Goal: Task Accomplishment & Management: Use online tool/utility

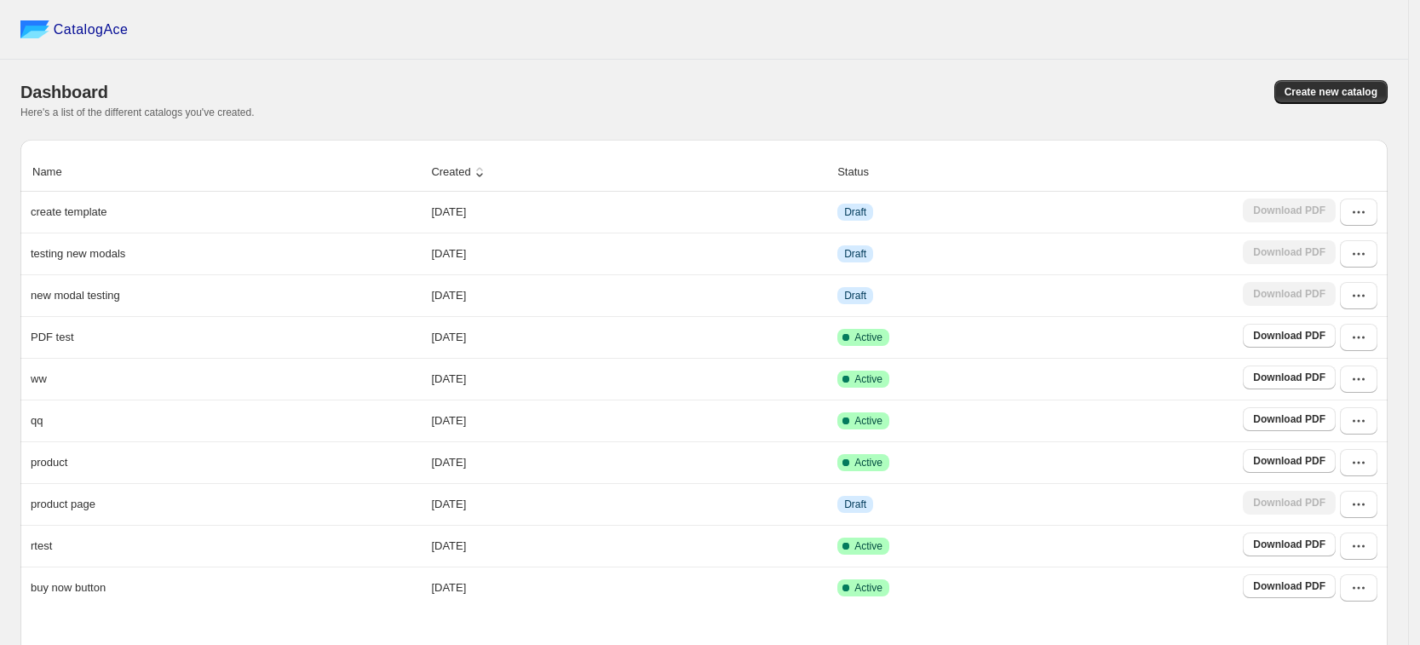
click at [1367, 95] on span "Create new catalog" at bounding box center [1331, 92] width 93 height 14
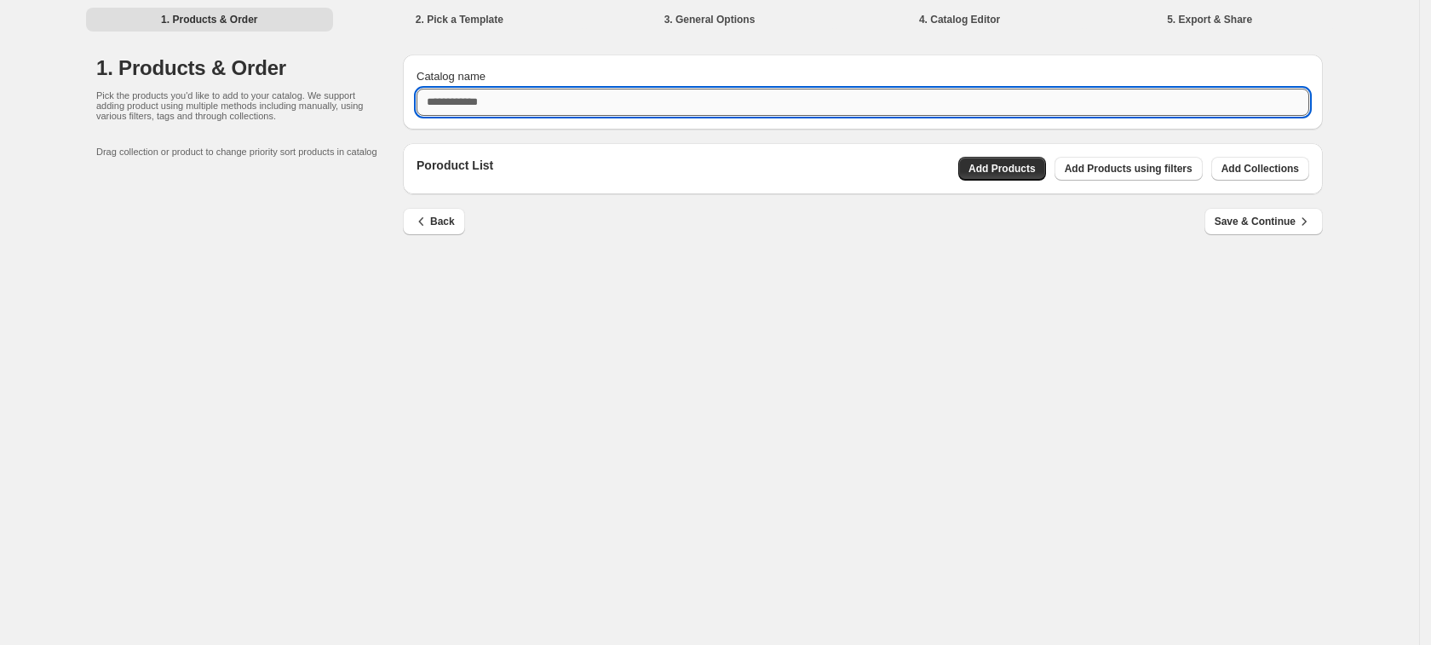
click at [709, 90] on input "Catalog name" at bounding box center [863, 102] width 893 height 27
type input "****"
click at [1004, 173] on span "Add Products" at bounding box center [1002, 169] width 67 height 14
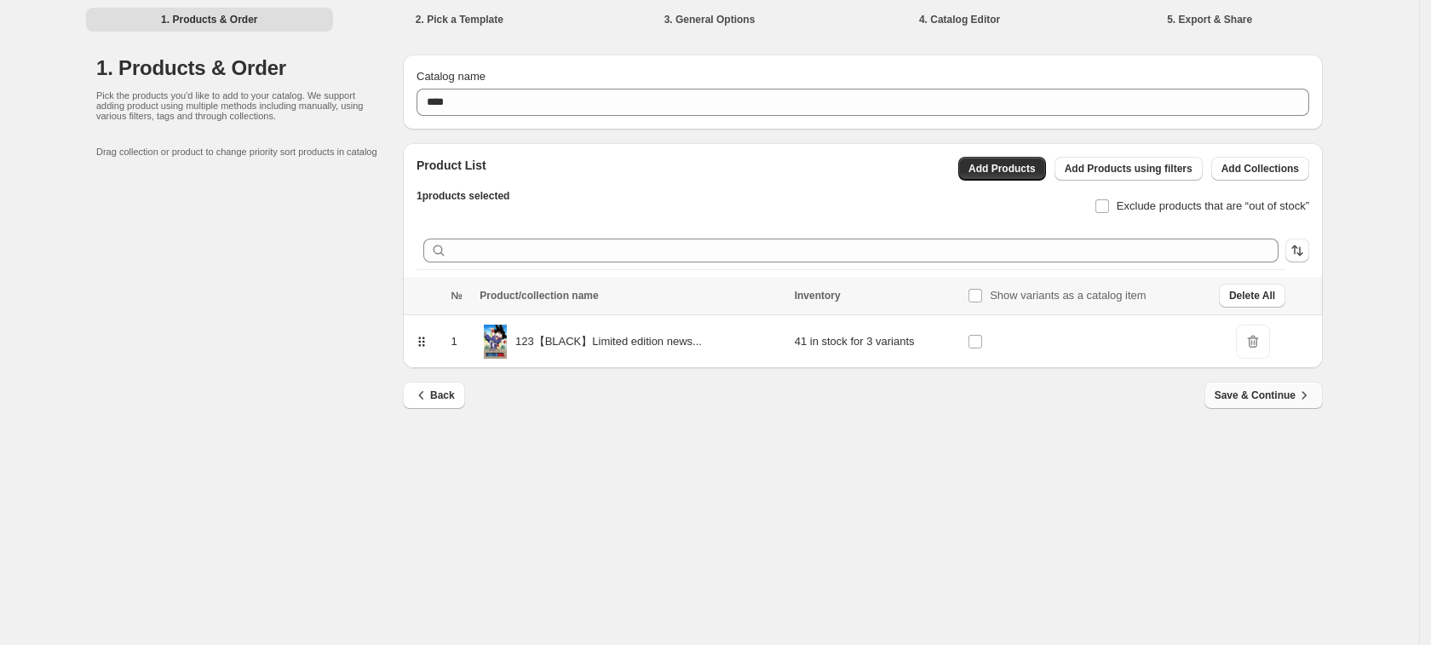
click at [1257, 398] on span "Save & Continue" at bounding box center [1264, 395] width 98 height 17
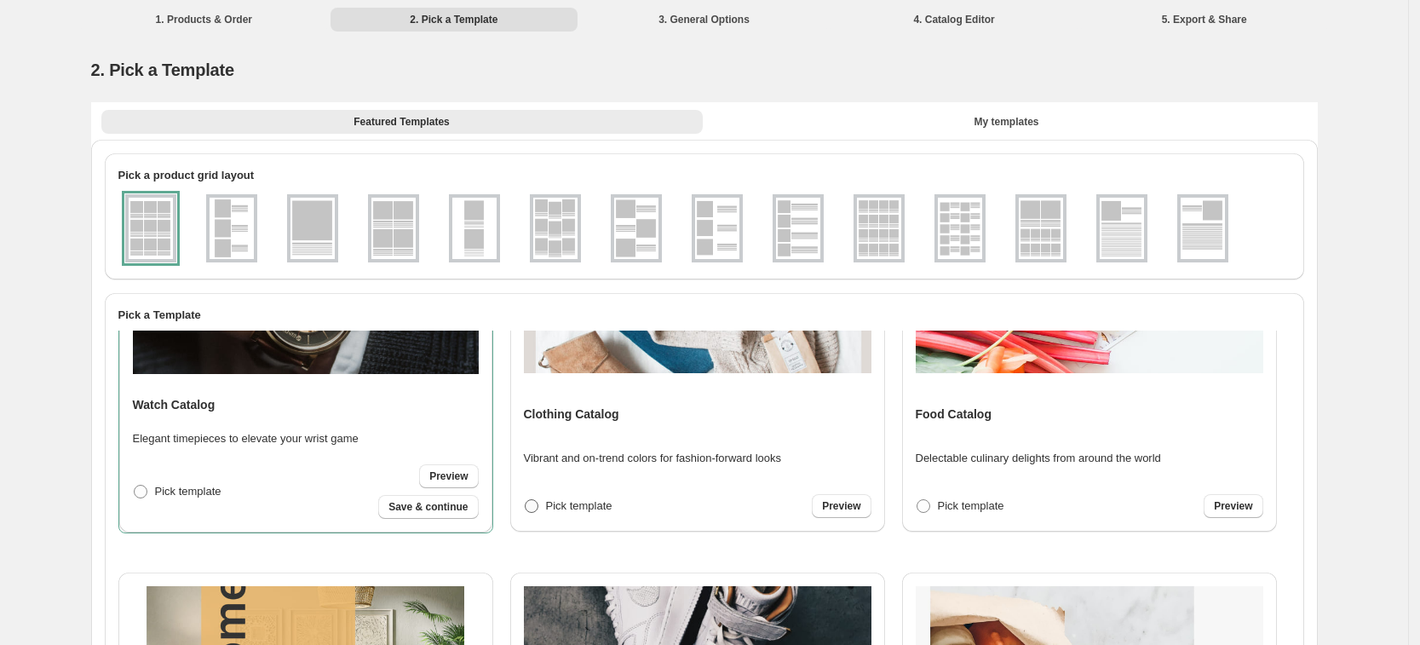
scroll to position [106, 0]
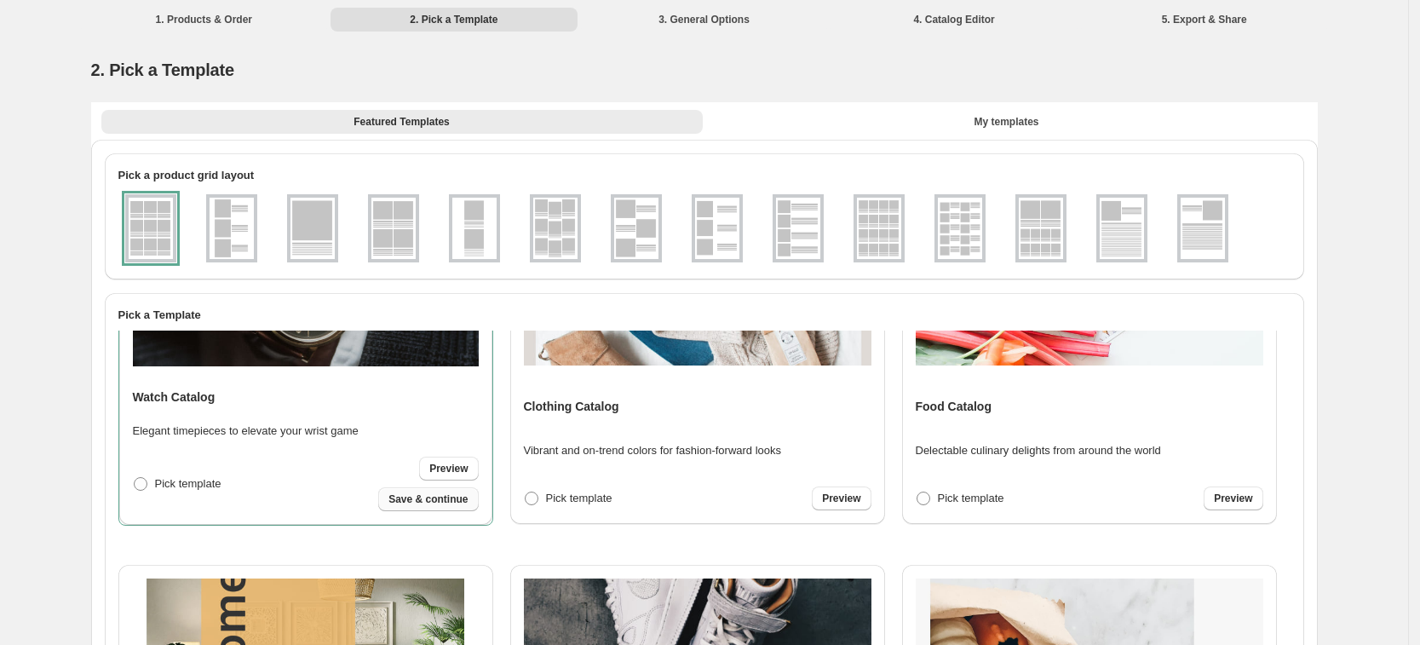
click at [417, 507] on button "Save & continue" at bounding box center [428, 499] width 100 height 24
select select "**********"
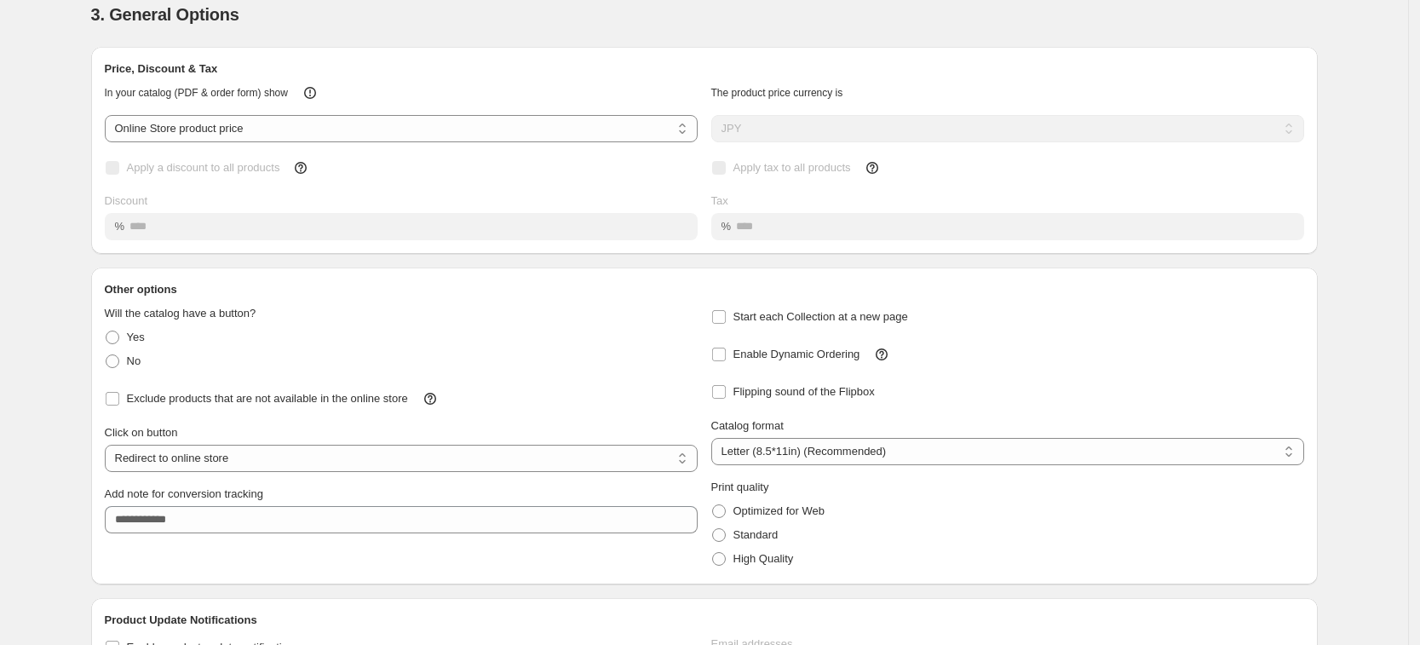
scroll to position [220, 0]
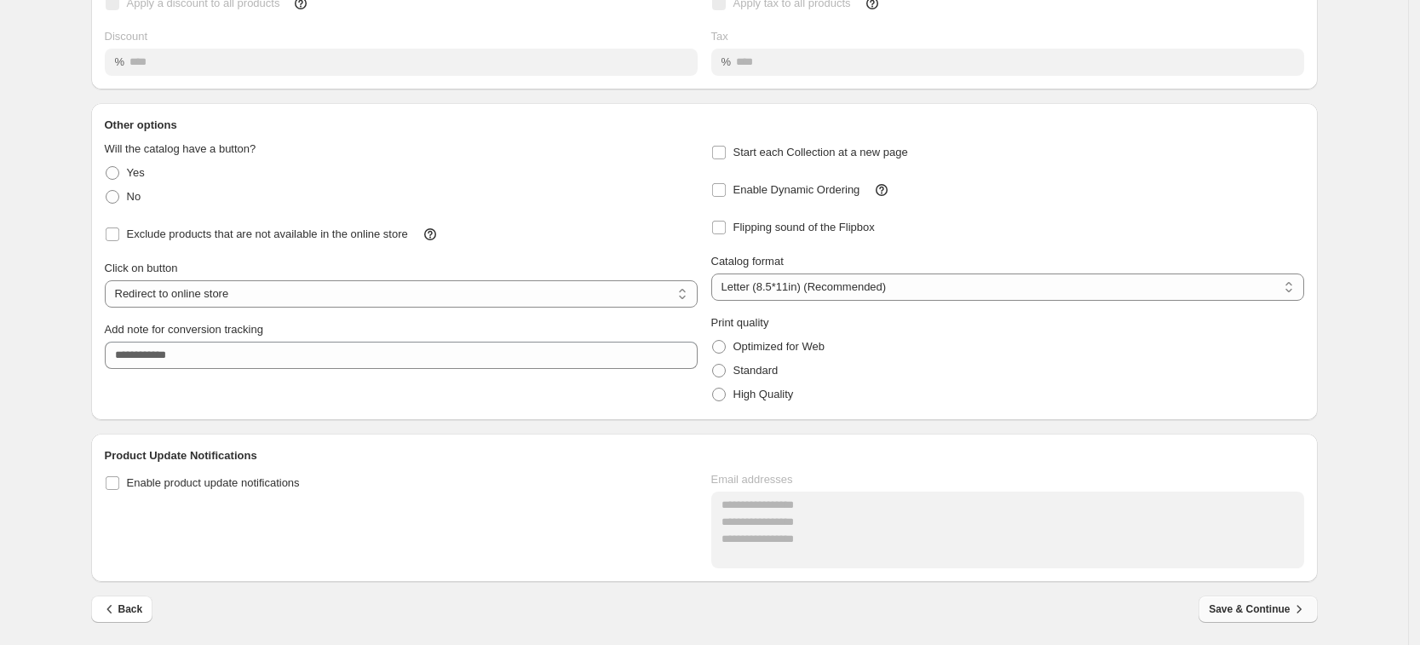
click at [1232, 607] on span "Save & Continue" at bounding box center [1258, 609] width 98 height 17
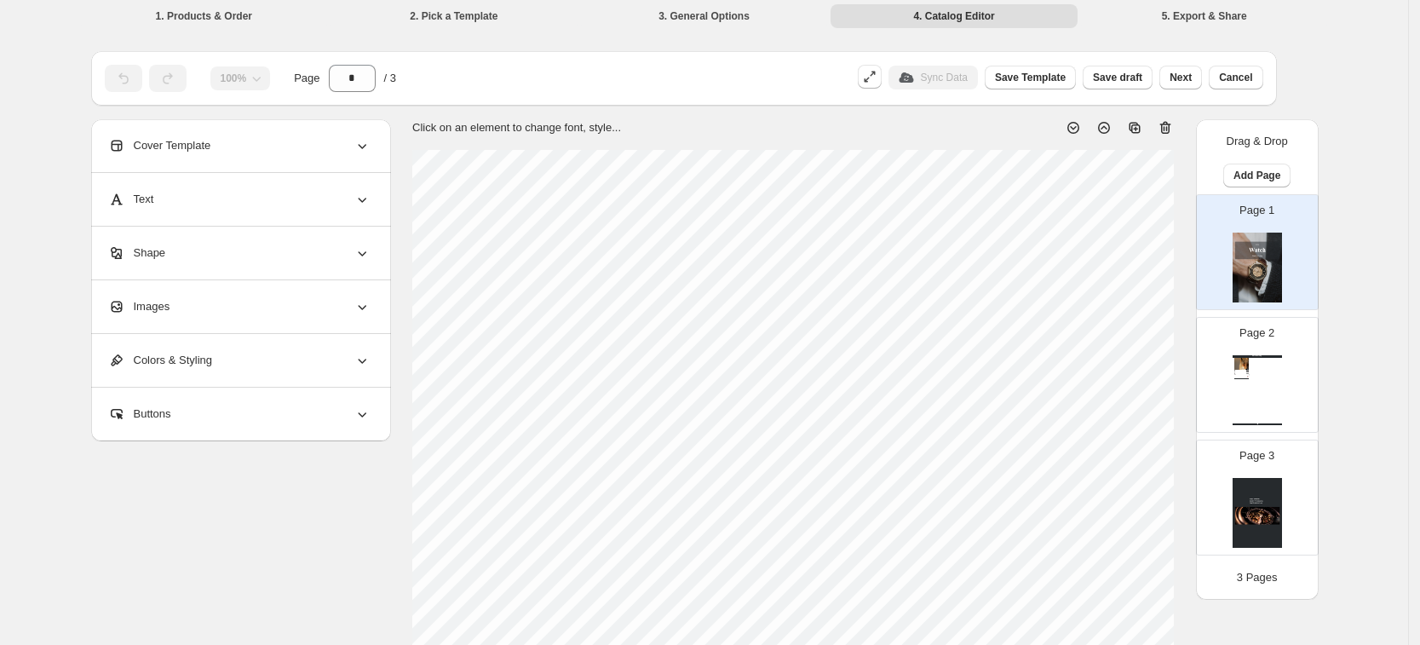
scroll to position [0, 0]
click at [1257, 370] on div "Watch Catalog 123【BLACK】Limited edition newsssss - Blue new modal testing 57 Bl…" at bounding box center [1257, 394] width 49 height 70
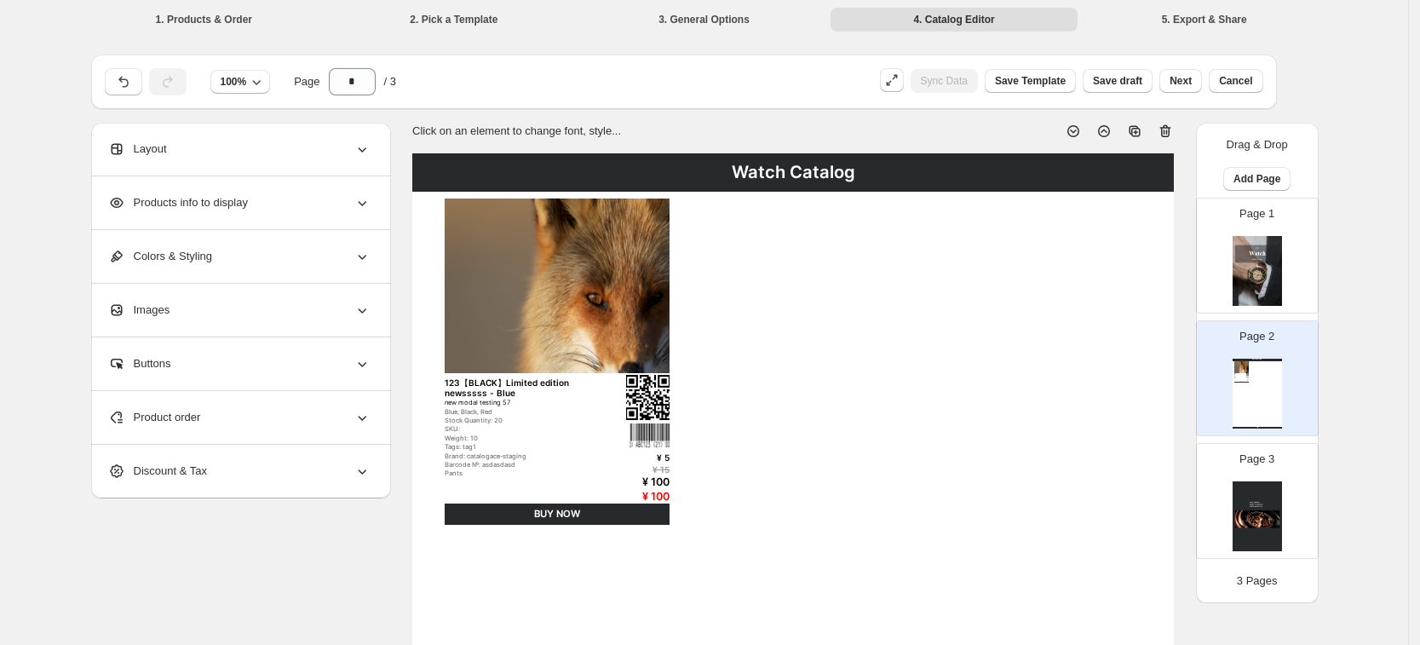
click at [1268, 284] on img at bounding box center [1257, 271] width 49 height 70
type input "*"
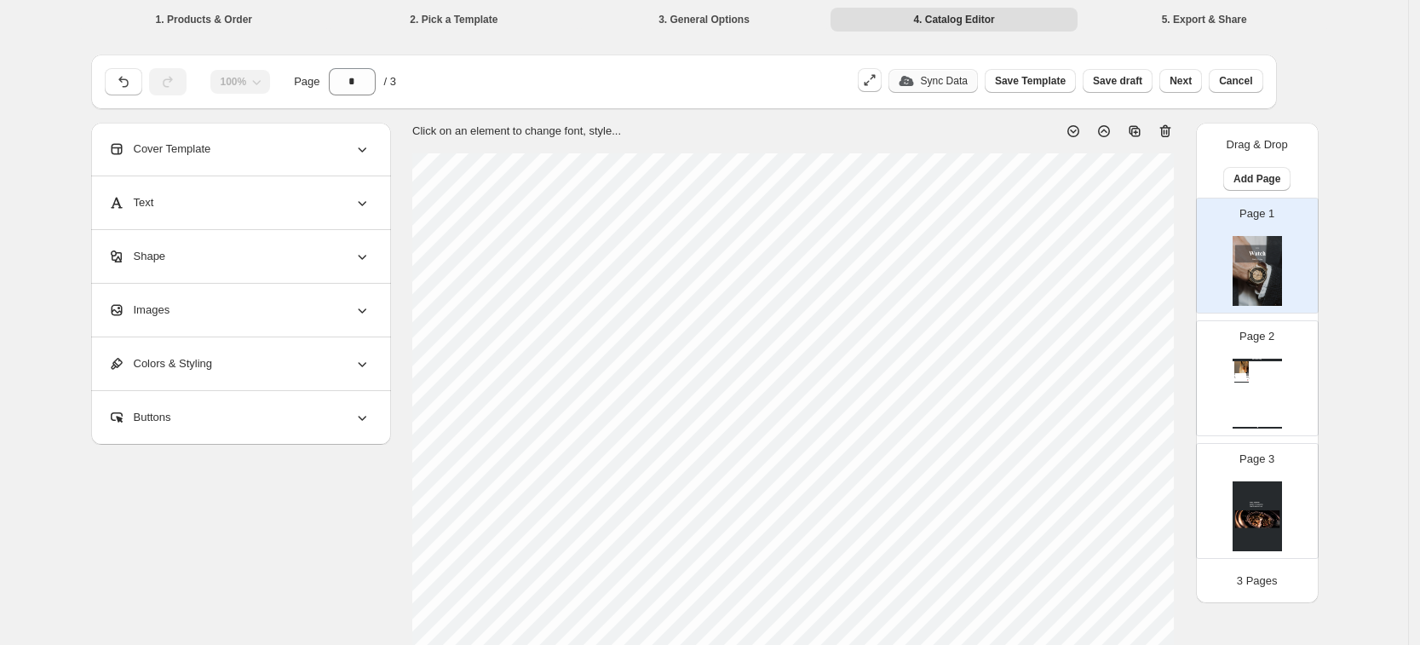
click at [955, 76] on p "Sync Data" at bounding box center [944, 81] width 47 height 14
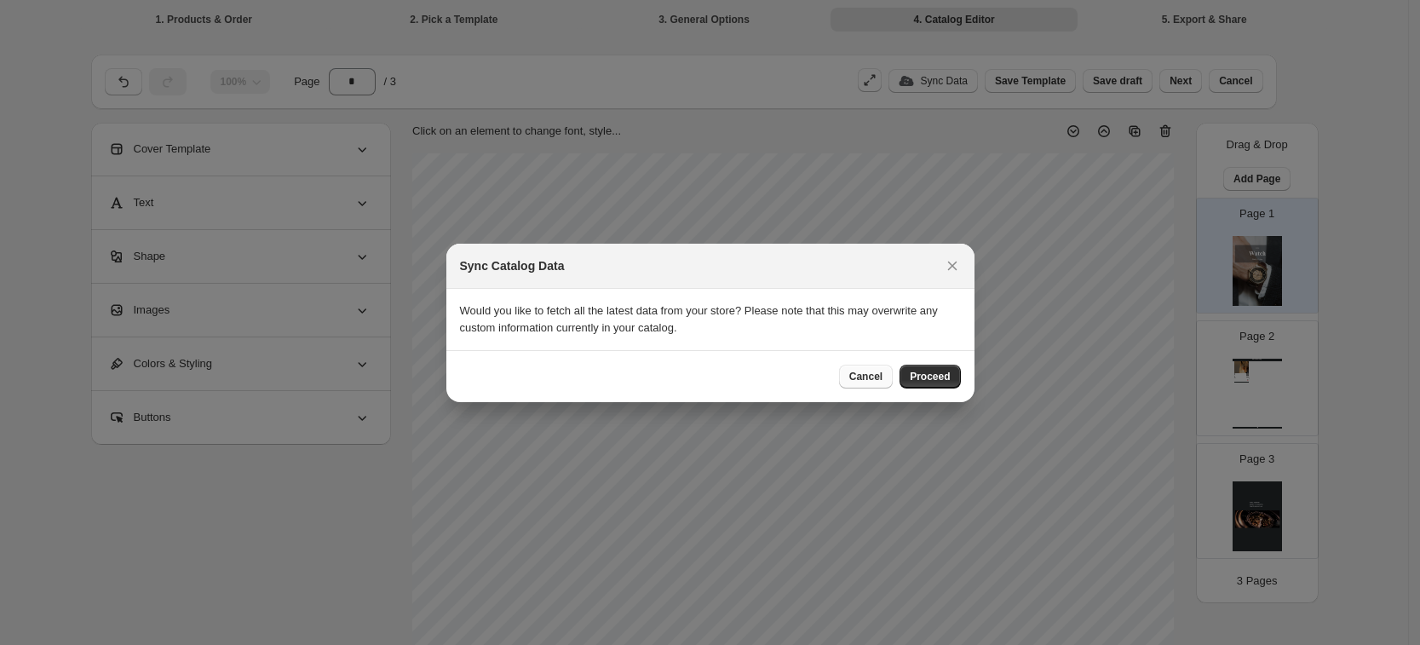
click at [856, 379] on span "Cancel" at bounding box center [865, 377] width 33 height 14
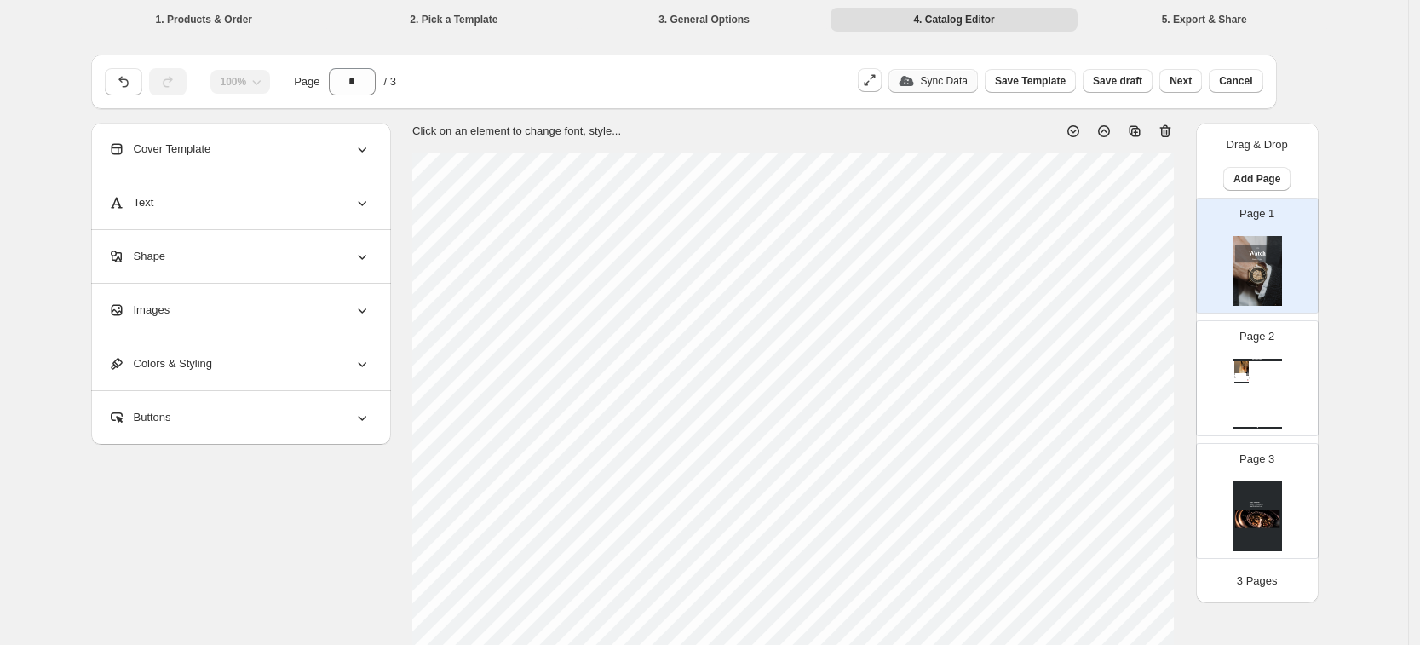
click at [969, 87] on button "Sync Data" at bounding box center [933, 81] width 89 height 24
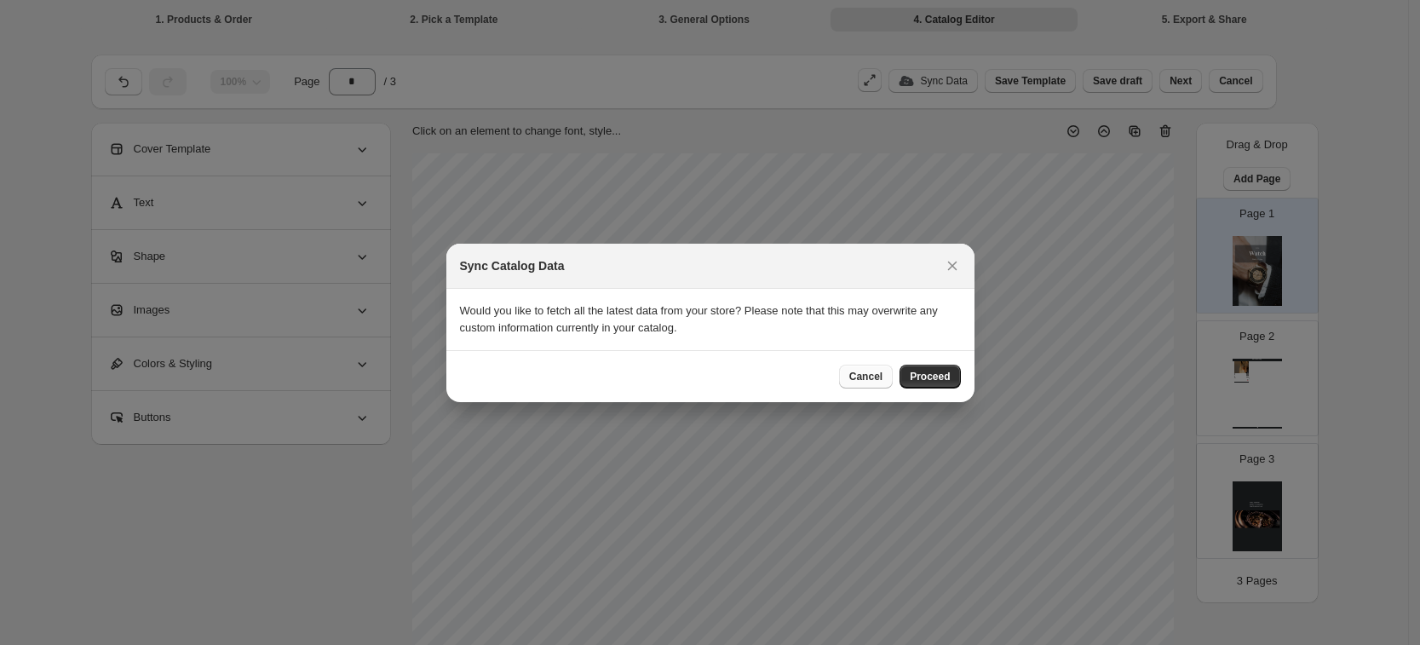
click at [874, 374] on span "Cancel" at bounding box center [865, 377] width 33 height 14
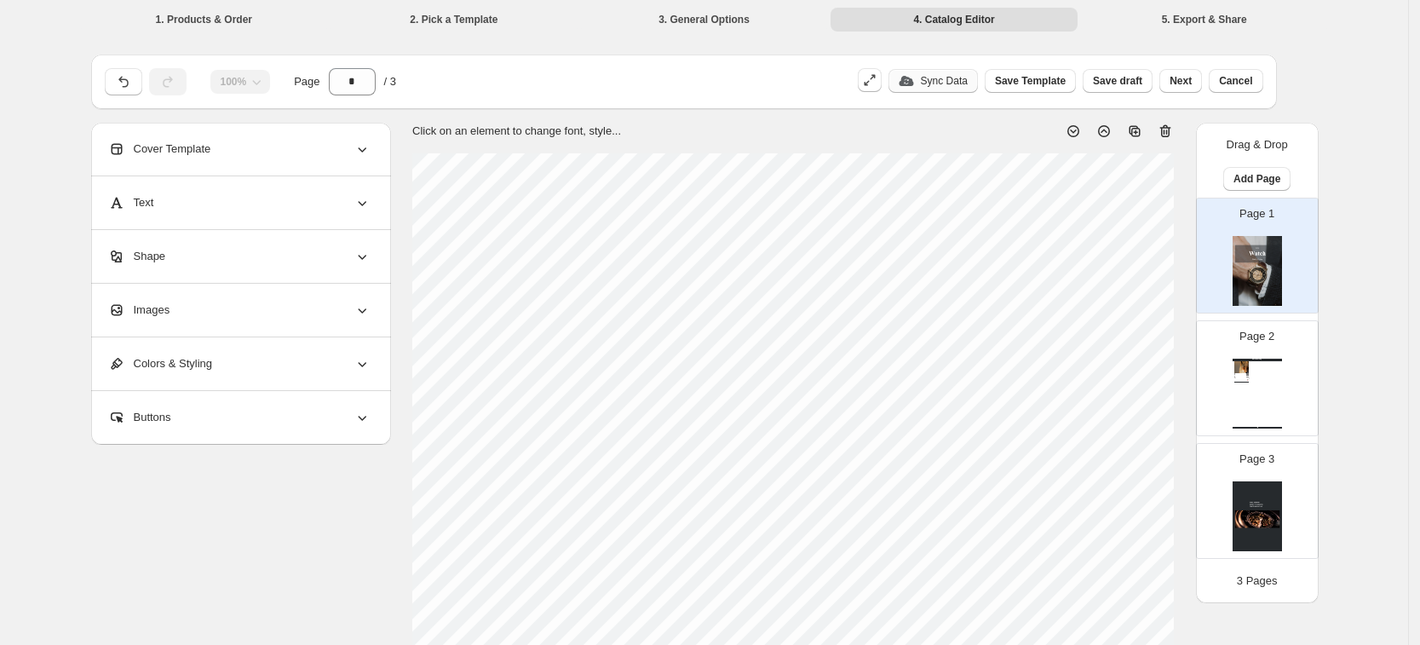
click at [965, 77] on p "Sync Data" at bounding box center [944, 81] width 47 height 14
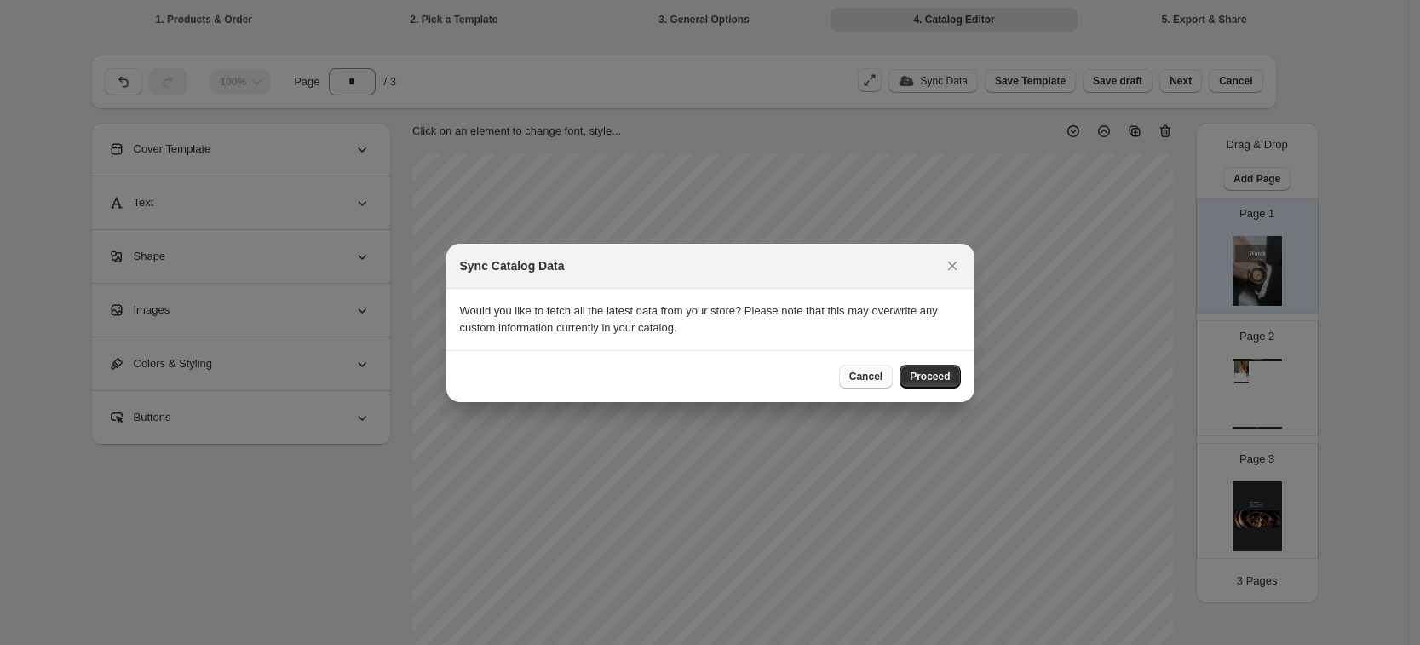
click at [871, 376] on span "Cancel" at bounding box center [865, 377] width 33 height 14
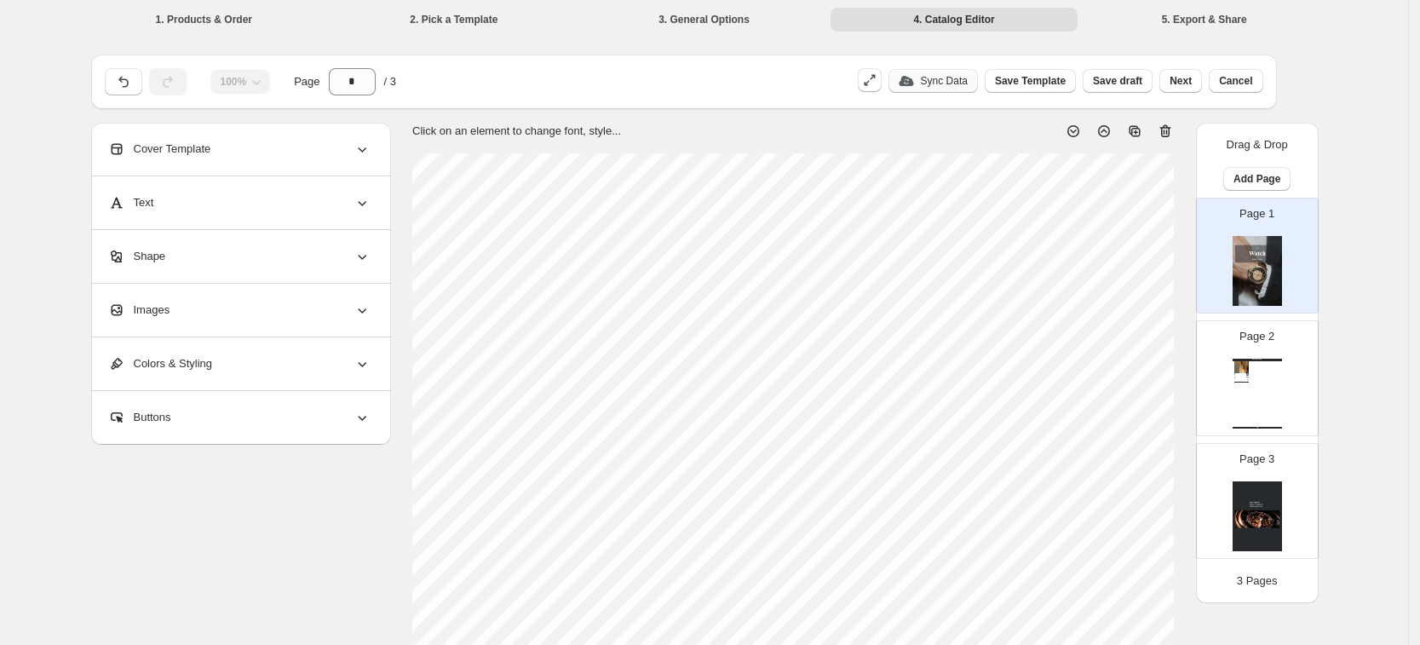
click at [943, 83] on p "Sync Data" at bounding box center [944, 81] width 47 height 14
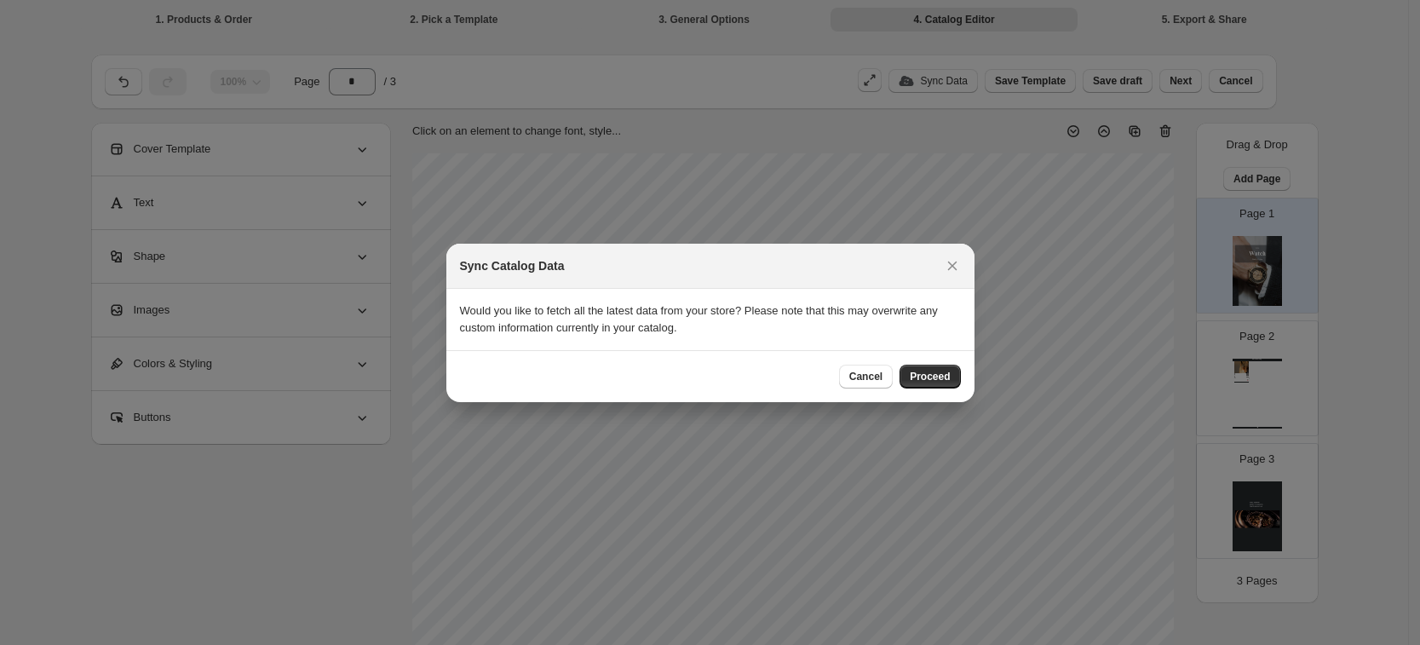
drag, startPoint x: 877, startPoint y: 377, endPoint x: 886, endPoint y: 365, distance: 14.0
click at [877, 377] on span "Cancel" at bounding box center [865, 377] width 33 height 14
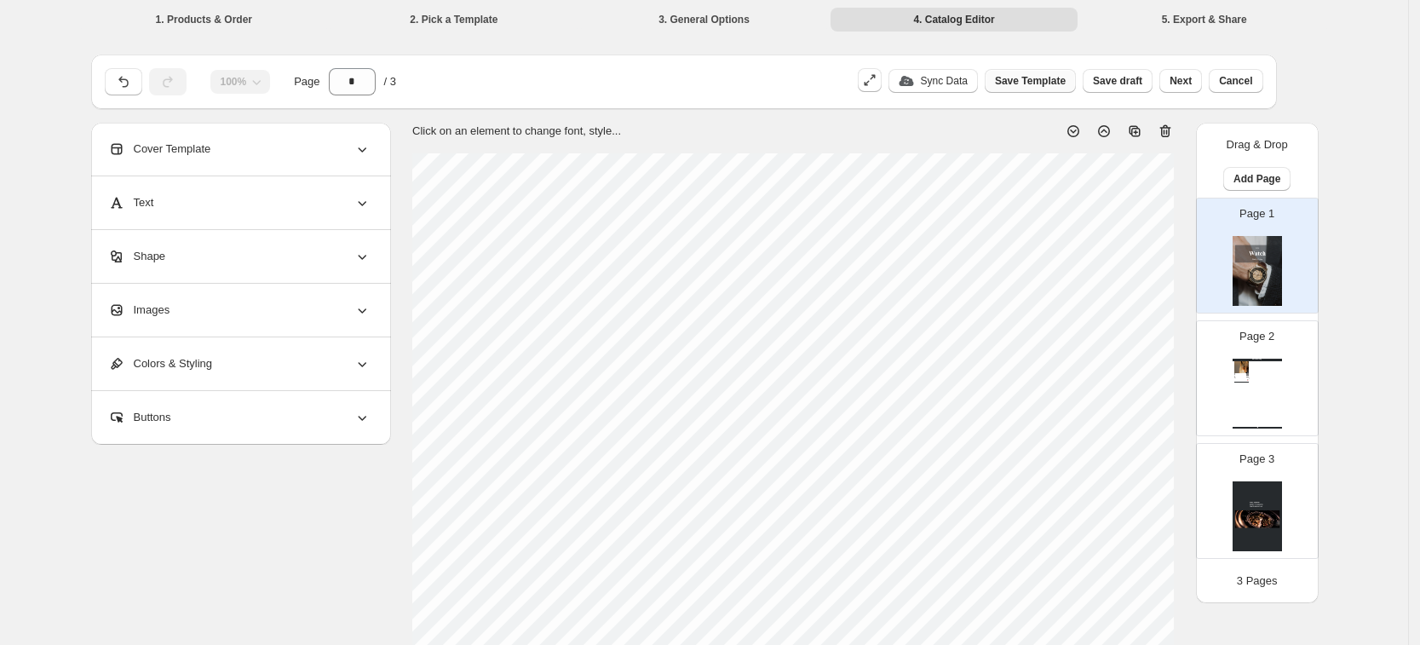
click at [1028, 78] on span "Save Template" at bounding box center [1030, 81] width 71 height 14
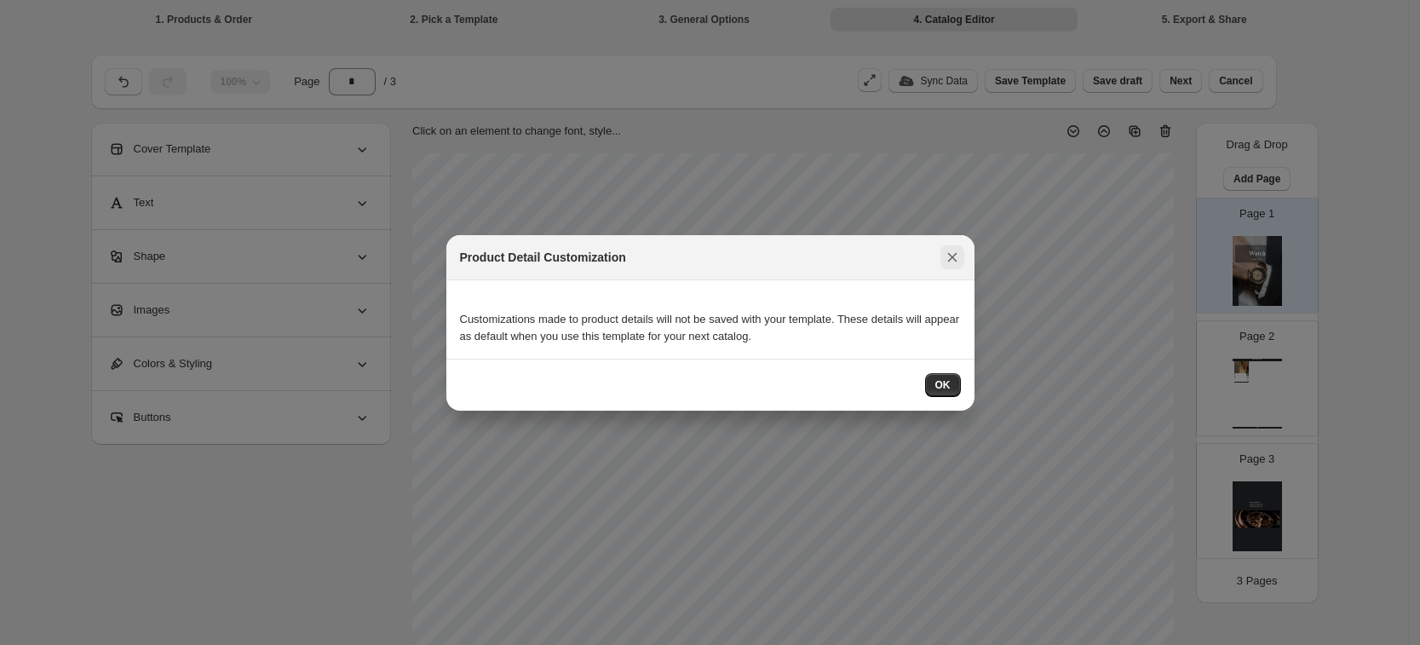
click at [952, 261] on icon ":r4m:" at bounding box center [952, 257] width 17 height 17
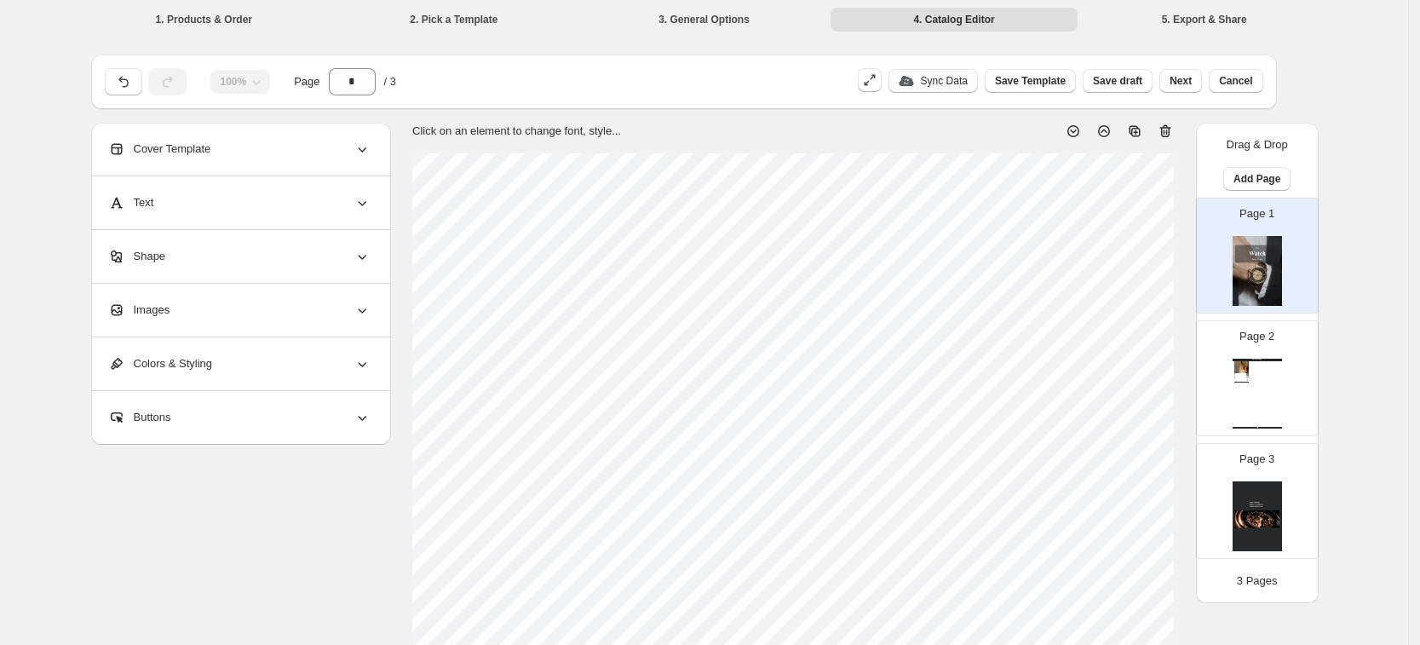
click at [956, 79] on p "Sync Data" at bounding box center [944, 81] width 47 height 14
